Goal: Book appointment/travel/reservation

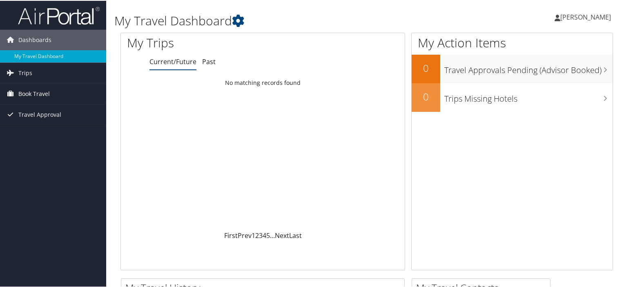
click at [26, 93] on span "Book Travel" at bounding box center [33, 93] width 31 height 20
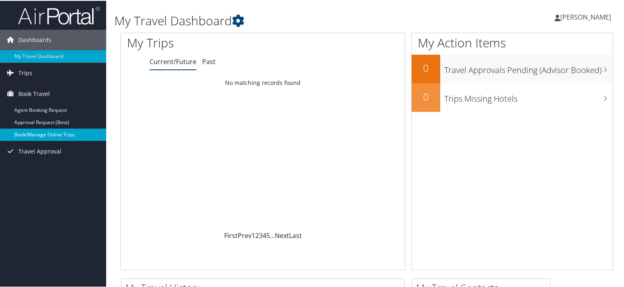
click at [29, 132] on link "Book/Manage Online Trips" at bounding box center [53, 134] width 106 height 12
